Goal: Task Accomplishment & Management: Manage account settings

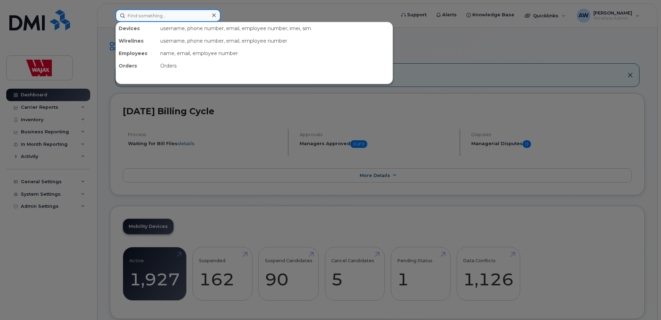
click at [197, 19] on input at bounding box center [167, 15] width 105 height 12
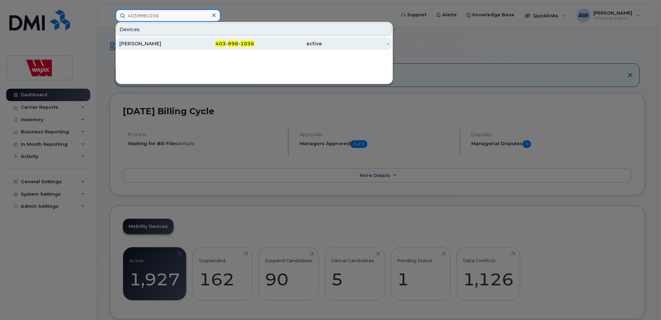
type input "4039981036"
click at [191, 42] on div "403 - 998 - 1036" at bounding box center [221, 43] width 68 height 7
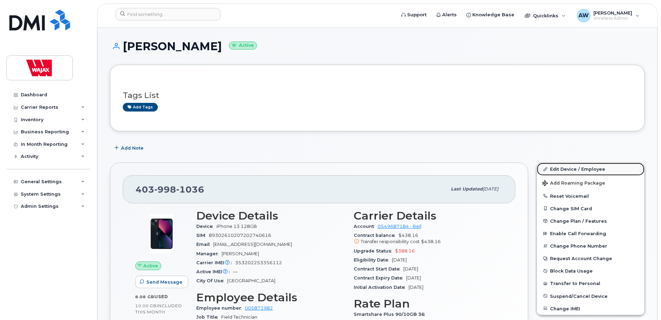
click at [580, 172] on link "Edit Device / Employee" at bounding box center [590, 169] width 107 height 12
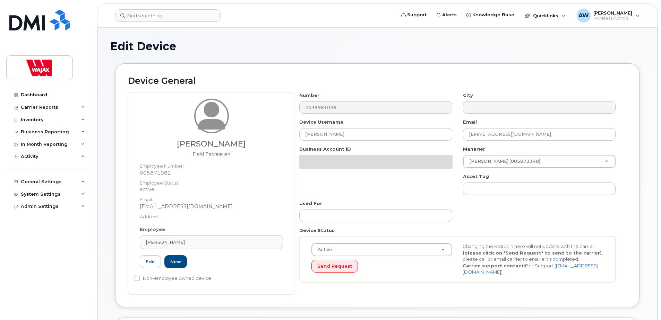
select select "23291732"
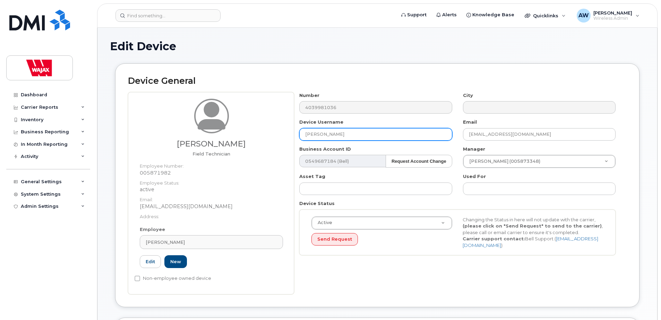
drag, startPoint x: 353, startPoint y: 130, endPoint x: 190, endPoint y: 139, distance: 162.8
click at [190, 139] on div "Kyle Purcell Field Technician Employee Number: 005871982 Employee Status: activ…" at bounding box center [377, 193] width 498 height 202
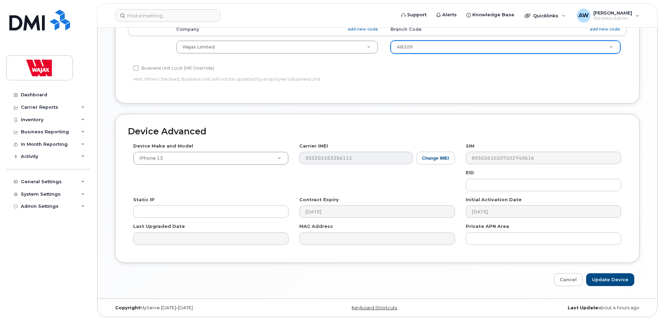
scroll to position [324, 0]
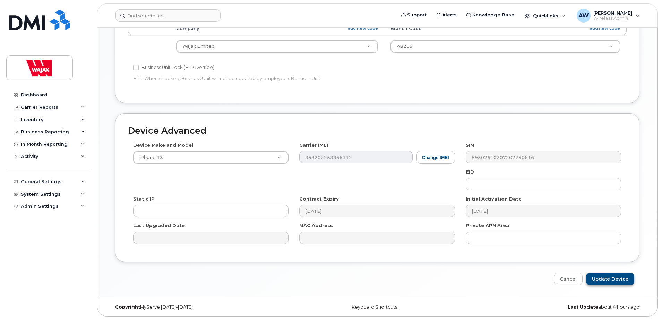
type input "Sean Gavelin"
click at [612, 280] on input "Update Device" at bounding box center [610, 279] width 48 height 13
type input "Saving..."
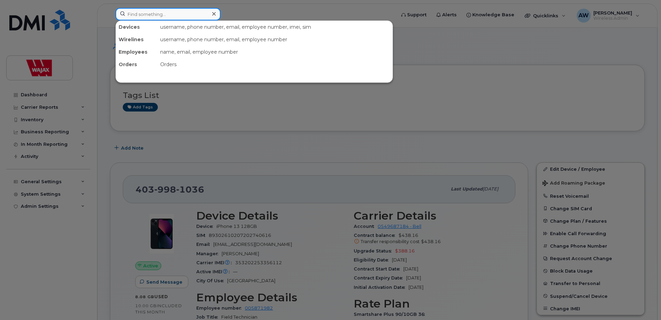
click at [153, 16] on input at bounding box center [167, 14] width 105 height 12
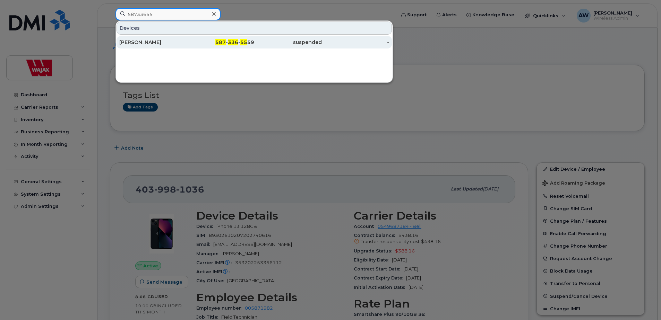
type input "58733655"
click at [195, 41] on div "587 - 336 - 55 59" at bounding box center [221, 42] width 68 height 7
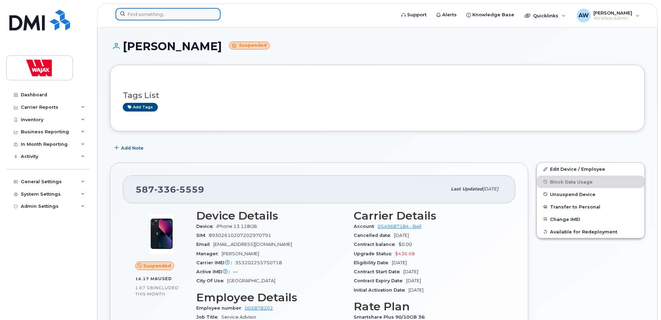
click at [186, 12] on input at bounding box center [167, 14] width 105 height 12
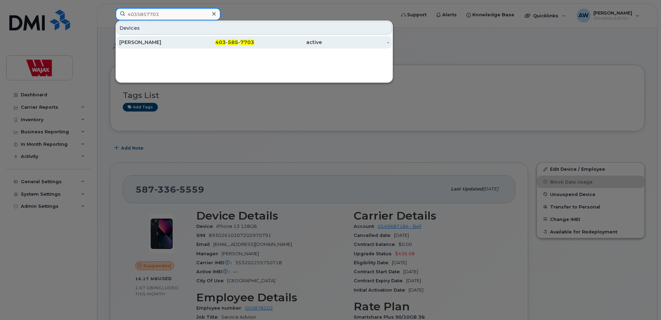
type input "4035857703"
click at [254, 46] on div "403 - 585 - 7703" at bounding box center [288, 42] width 68 height 12
